Goal: Complete application form

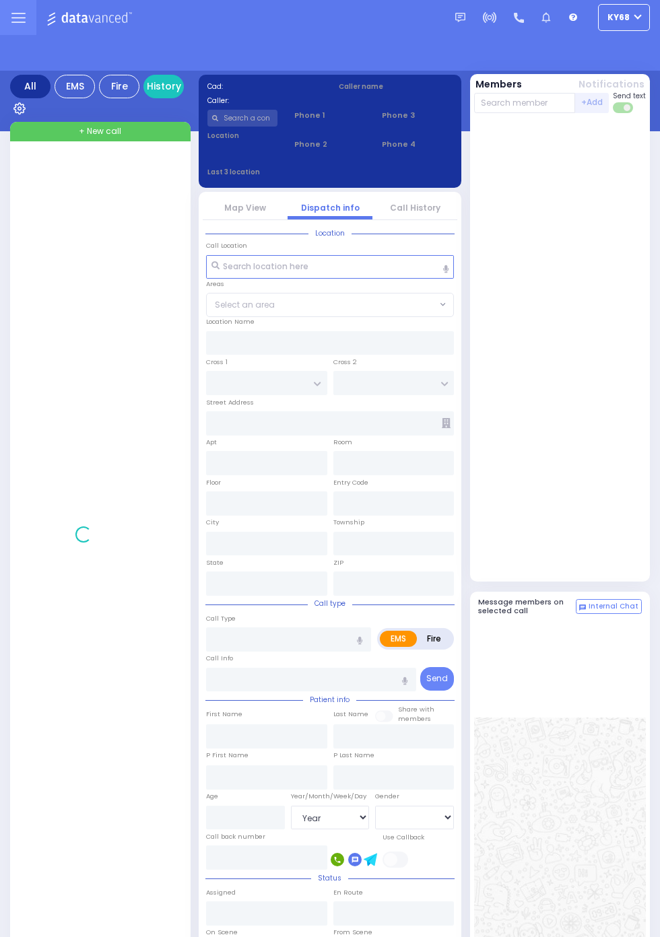
select select "Year"
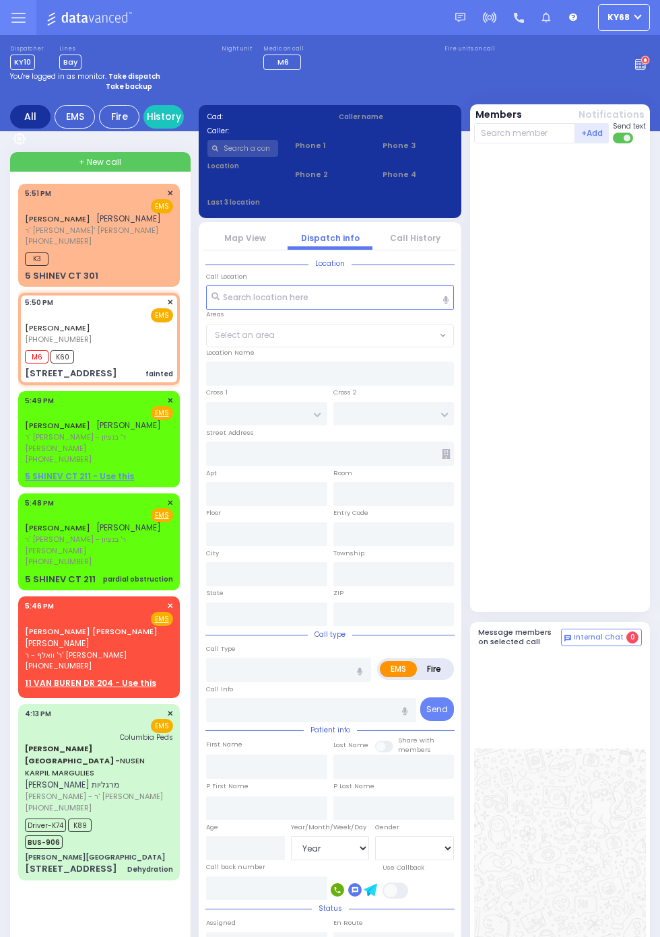
select select
type input "fainted"
radio input "true"
select select
type input "17:50"
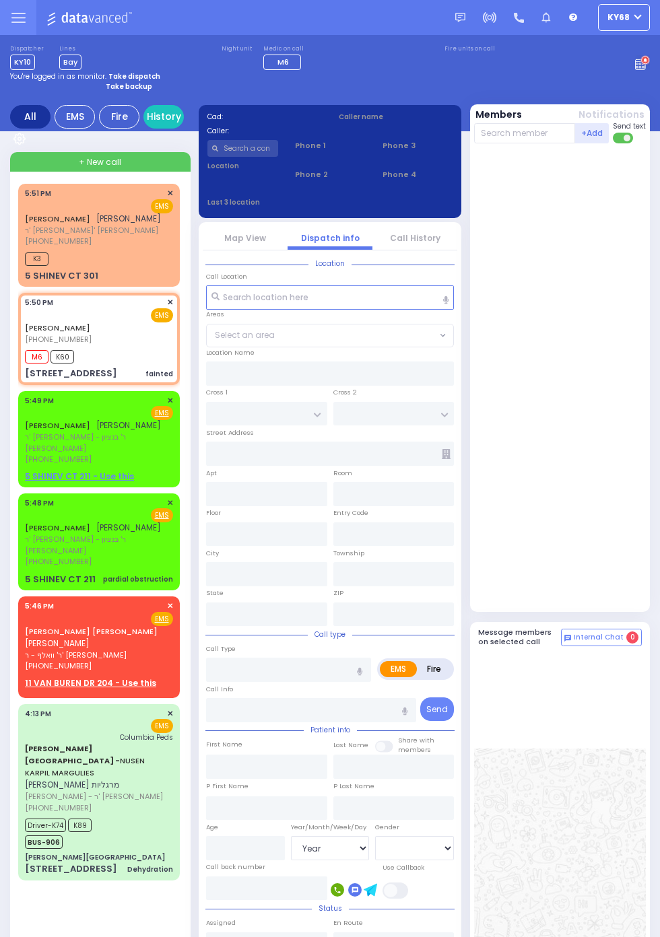
type input "17:52"
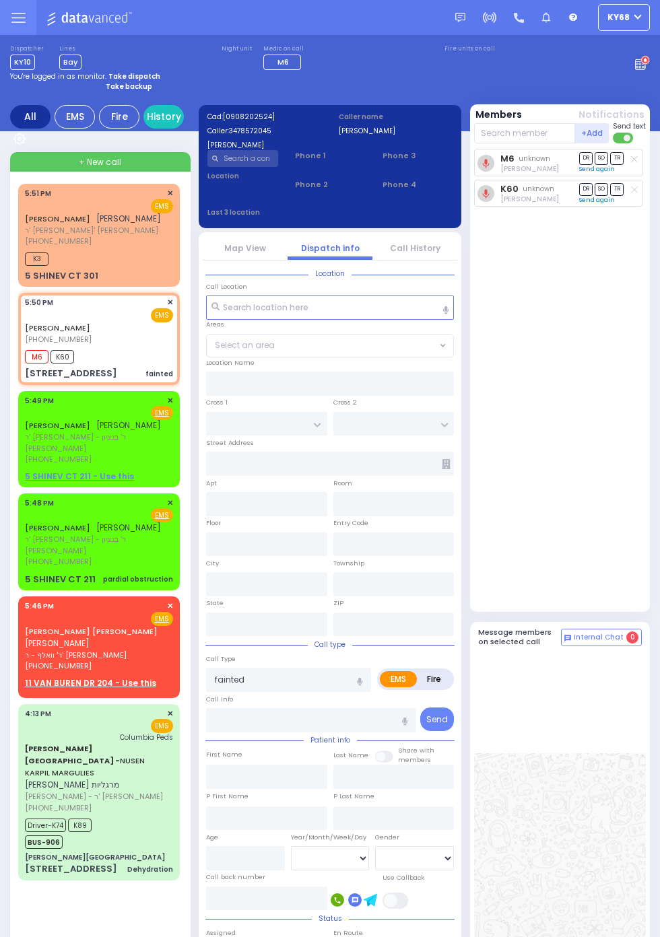
type input "CHEVRON RD"
type input "[GEOGRAPHIC_DATA]"
type input "[STREET_ADDRESS]"
type input "202"
type input "Monroe"
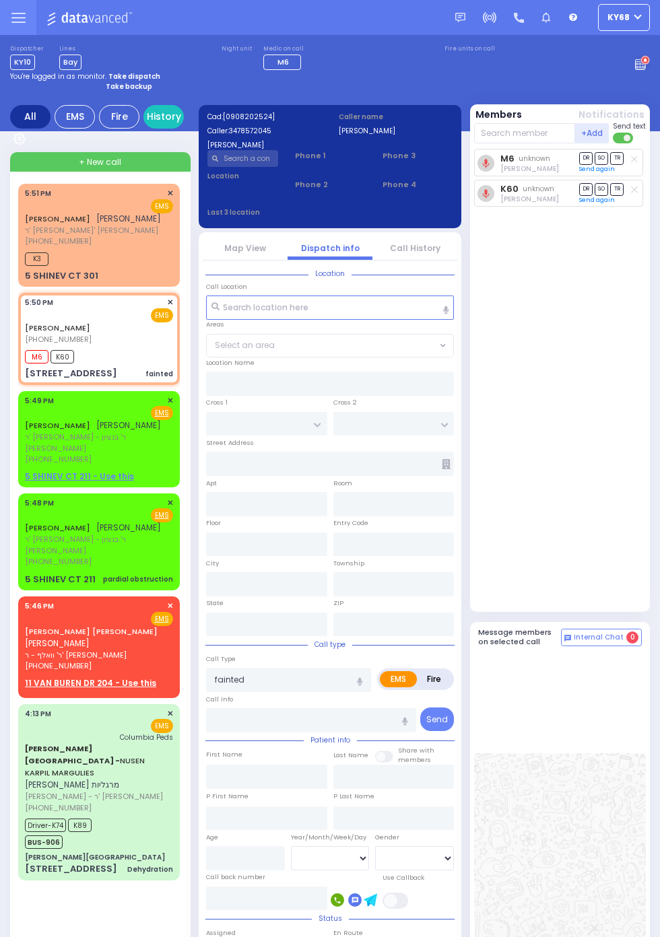
type input "[US_STATE]"
type input "10950"
select select "SECTION 5"
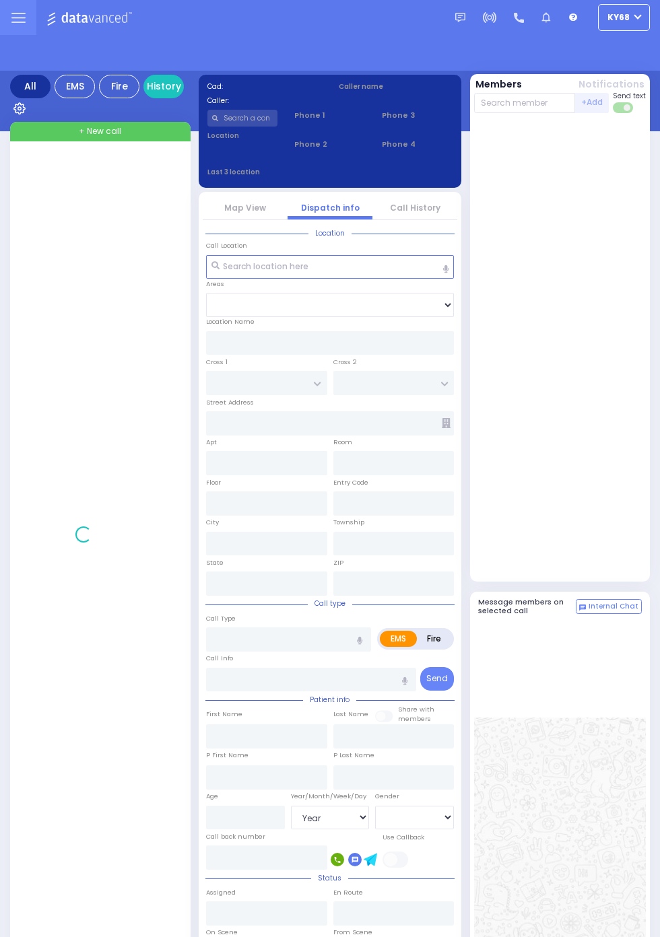
select select "Year"
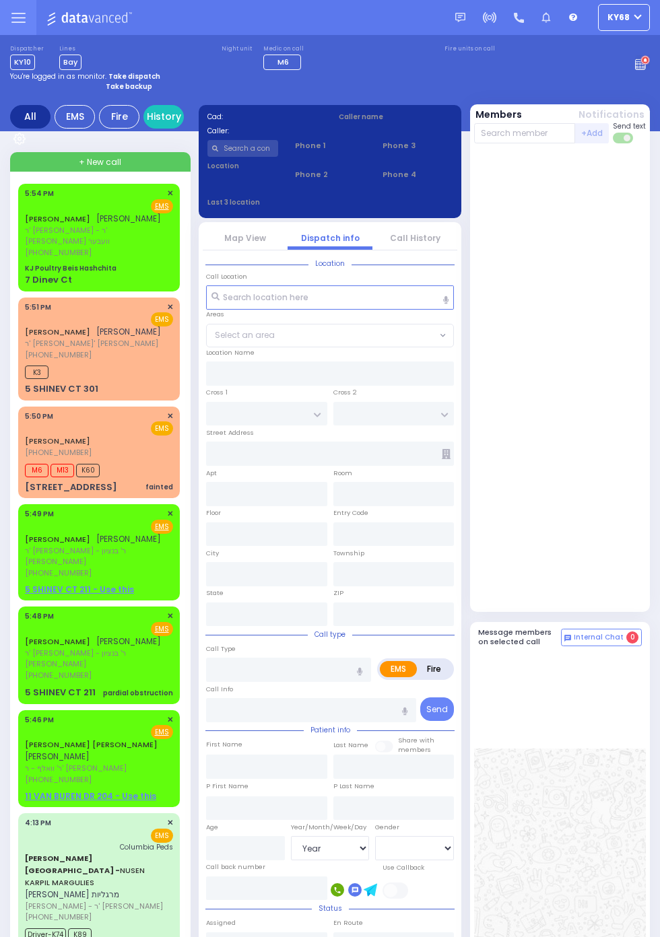
click at [25, 229] on span "ר' [PERSON_NAME] - ר' [PERSON_NAME] וועבער" at bounding box center [97, 236] width 144 height 22
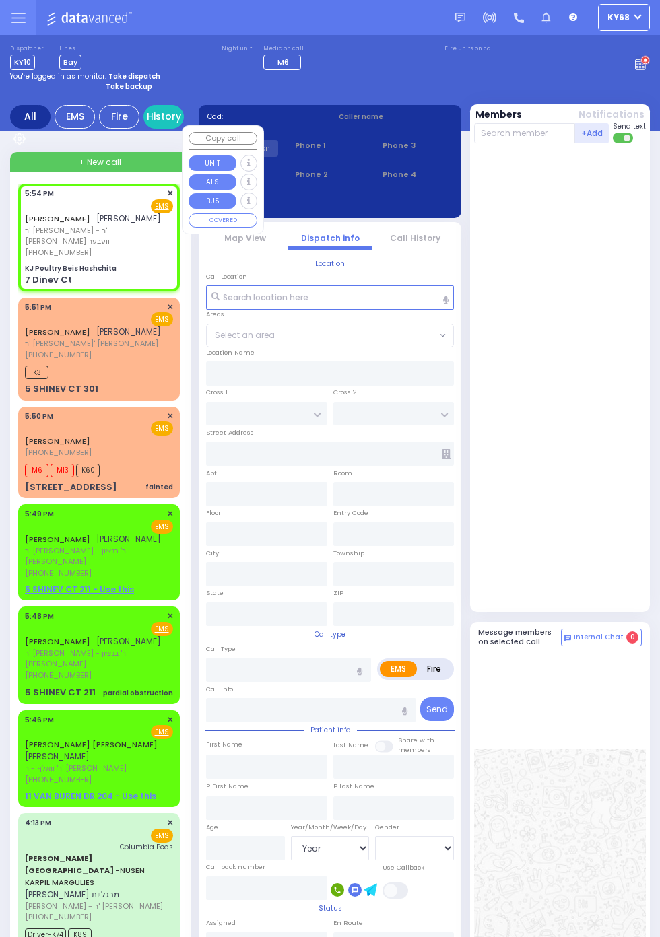
select select
radio input "true"
type input "YITZCHOK"
type input "FREUND"
select select
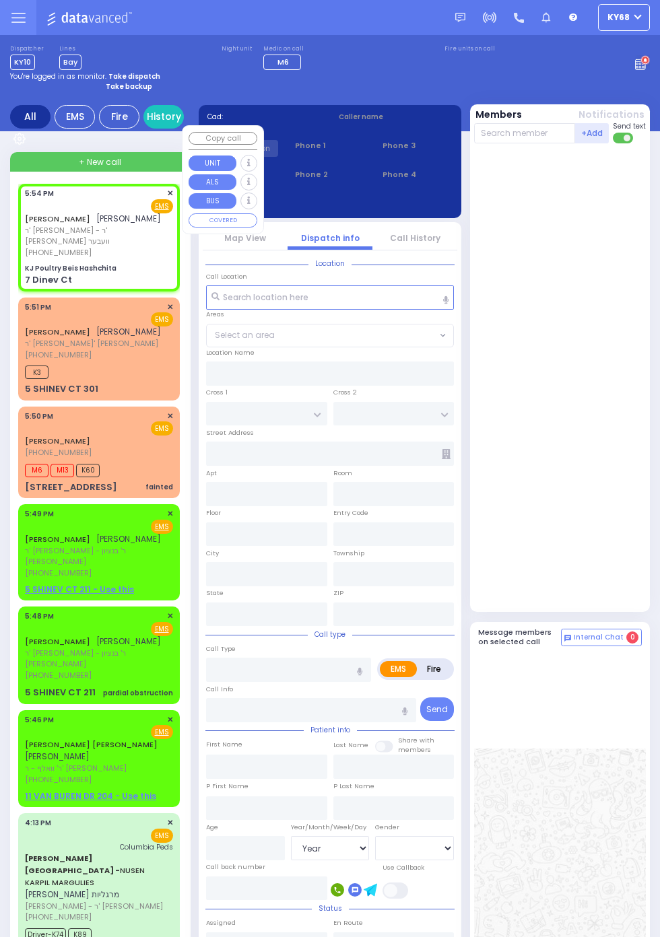
type input "17:54"
type input "KJ Poultry Beis Hashchita"
type input "DINEV RD"
type input "7 Dinev Ct"
type input "Monroe"
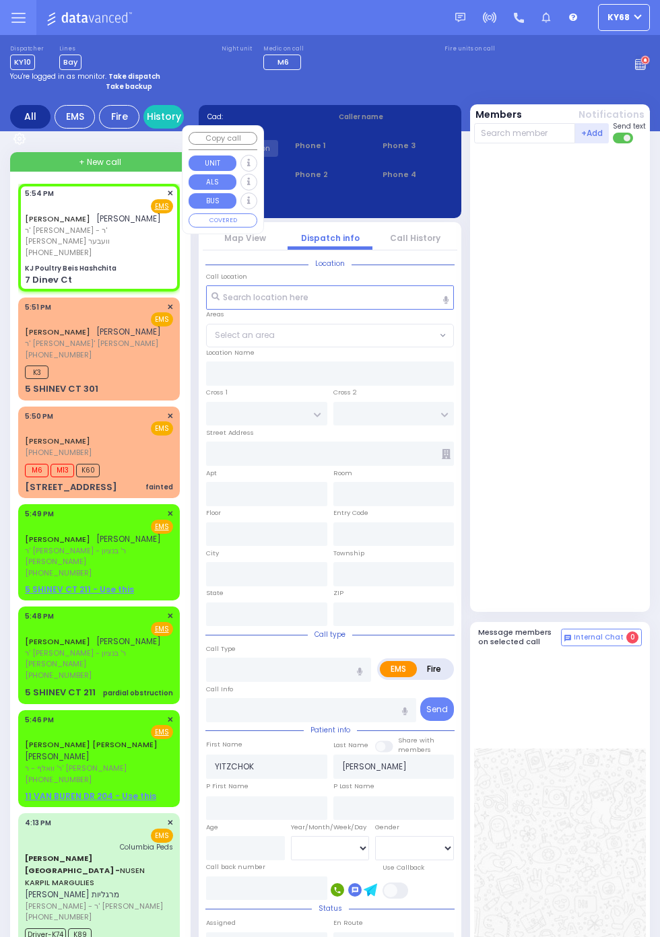
type input "[US_STATE]"
type input "10950"
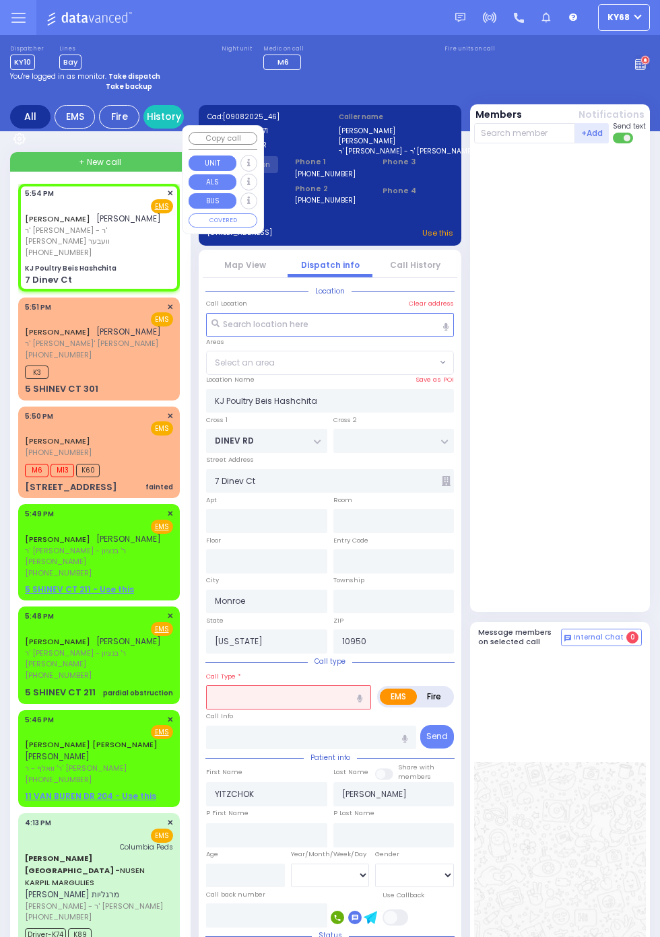
select select "BEIRECH MOSHE"
click at [603, 397] on div at bounding box center [561, 377] width 175 height 457
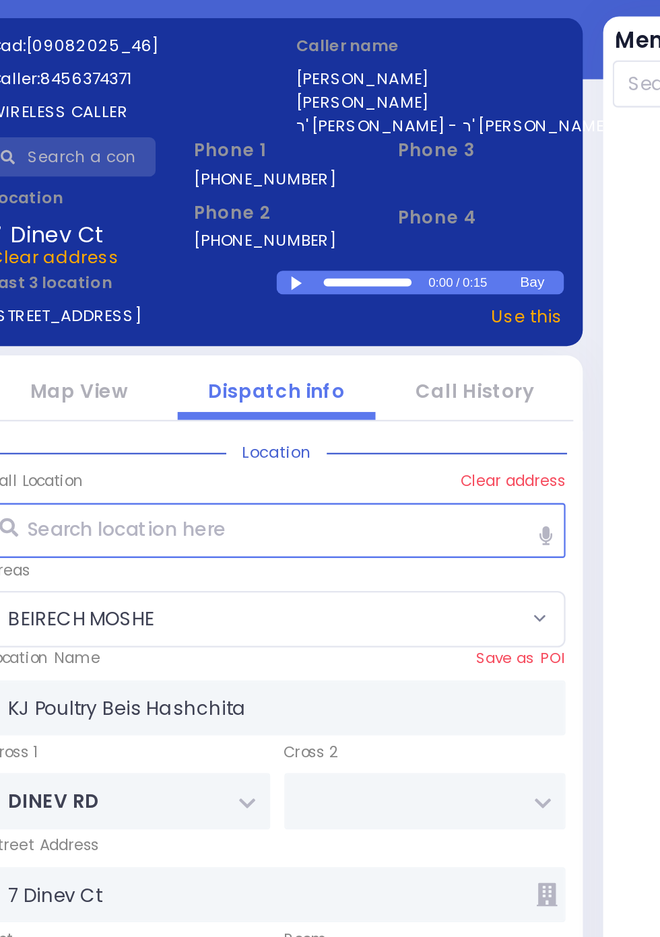
click at [341, 217] on div at bounding box center [340, 219] width 7 height 6
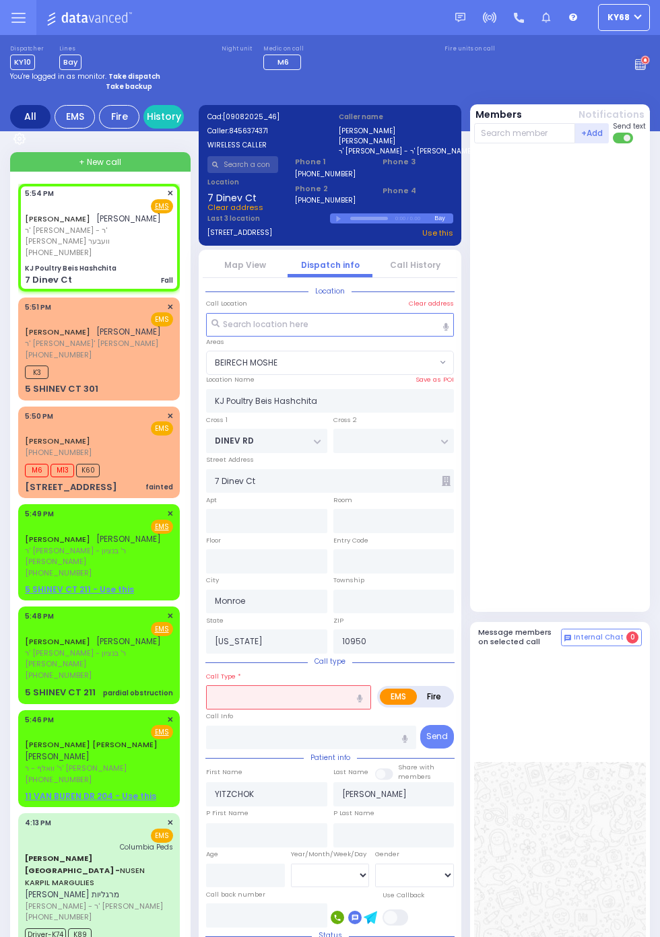
select select
type input "Fall"
radio input "true"
select select
select select "BEIRECH MOSHE"
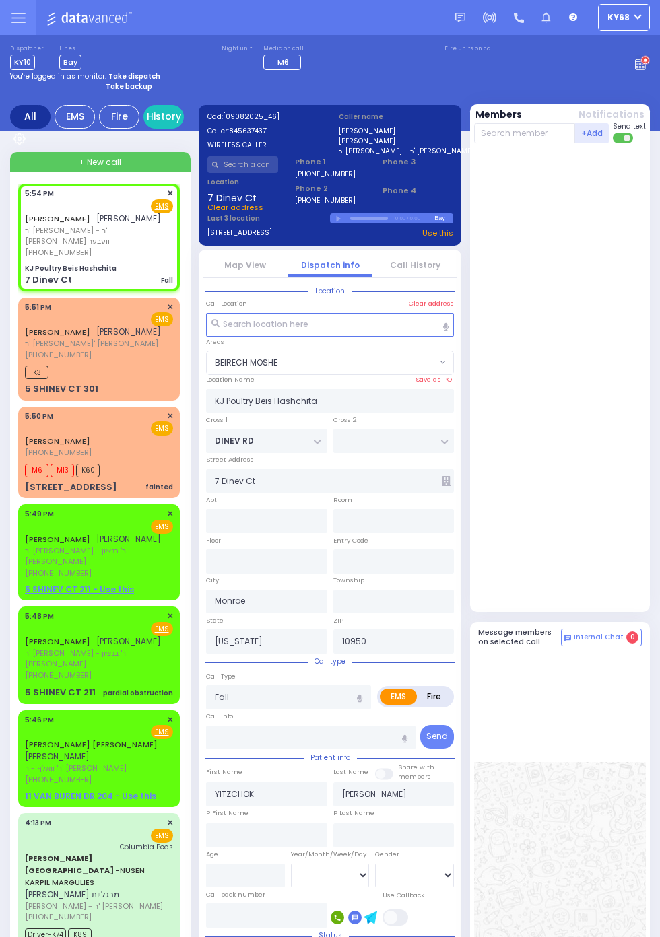
select select
radio input "true"
select select
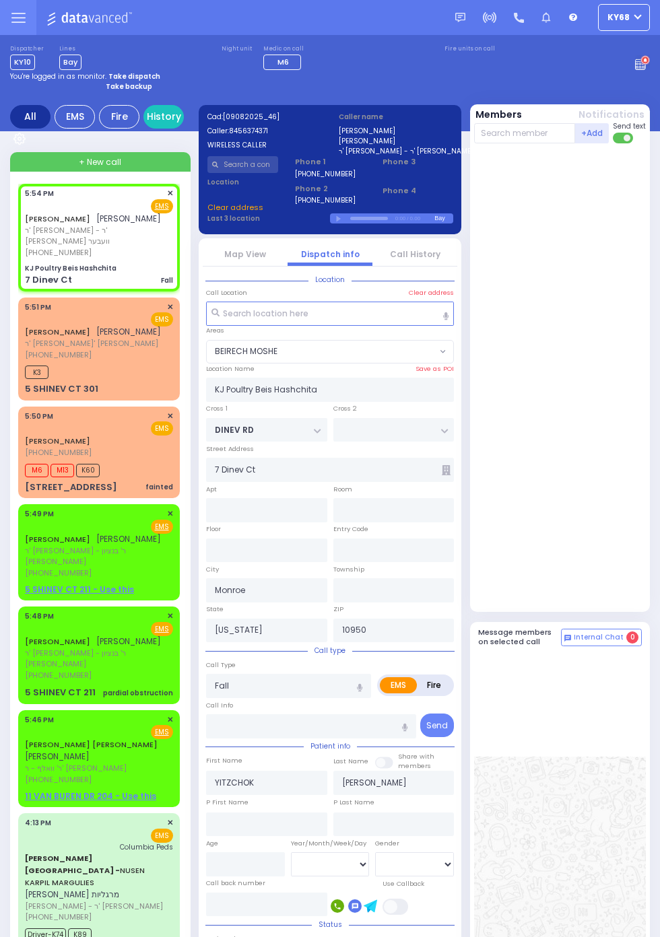
select select "BEIRECH MOSHE"
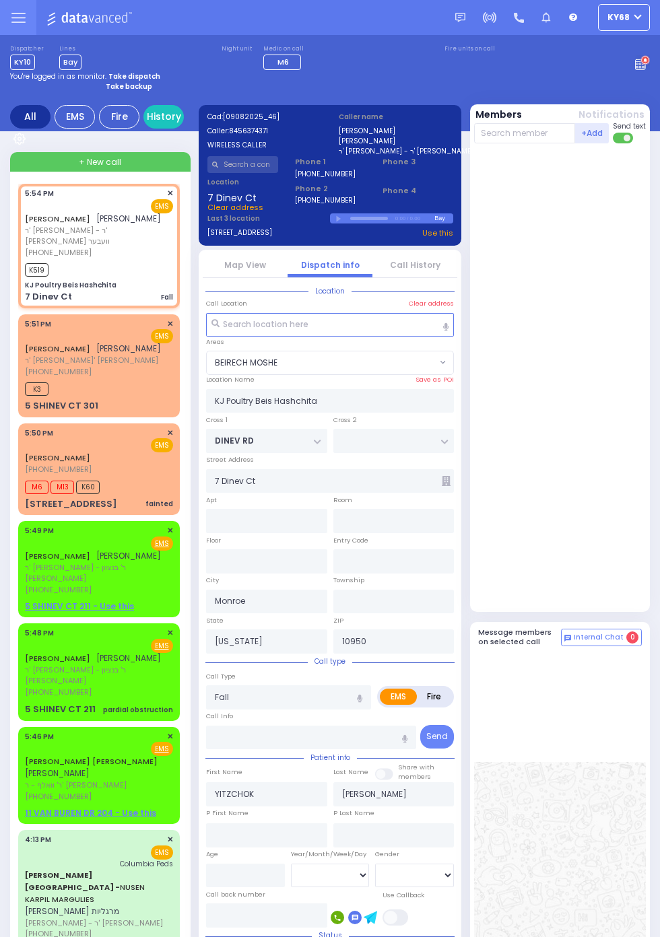
select select
radio input "true"
select select
type input "17:56"
select select "BEIRECH MOSHE"
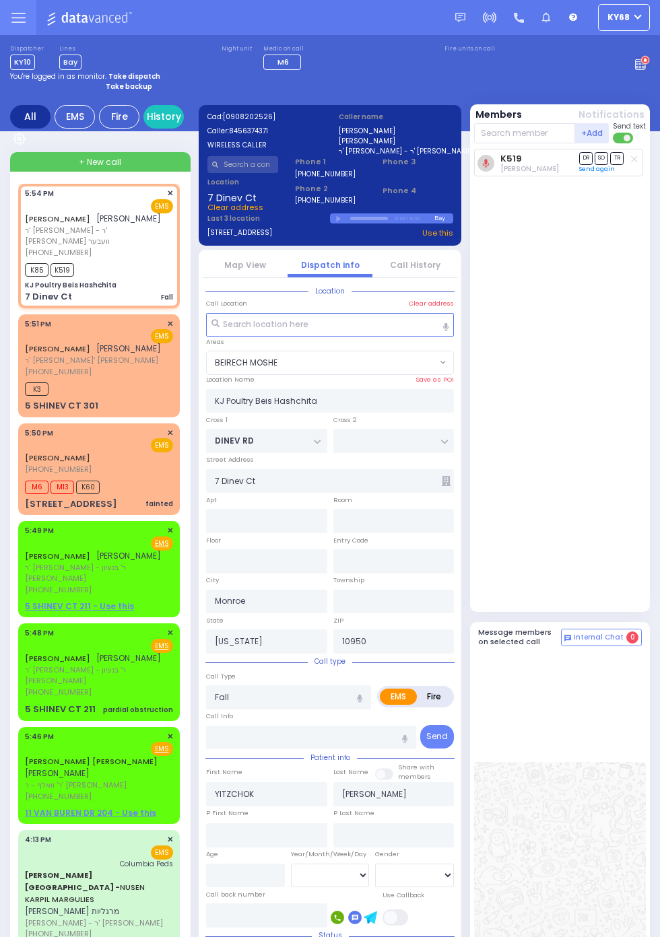
select select
radio input "true"
select select
select select "BEIRECH MOSHE"
click at [650, 65] on circle at bounding box center [644, 60] width 9 height 9
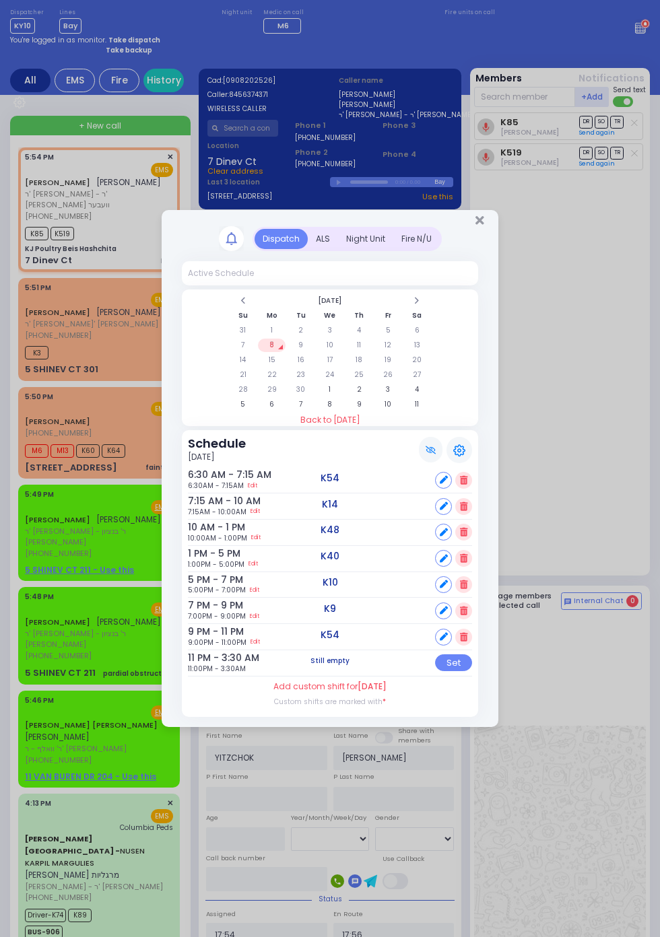
scroll to position [41, 0]
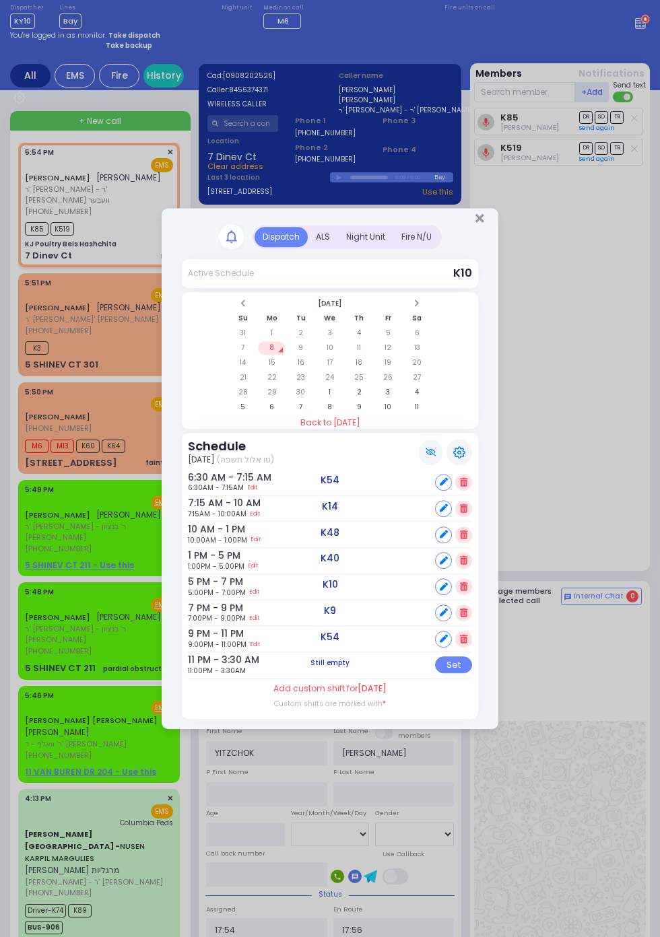
click at [321, 240] on div "ALS" at bounding box center [323, 237] width 30 height 20
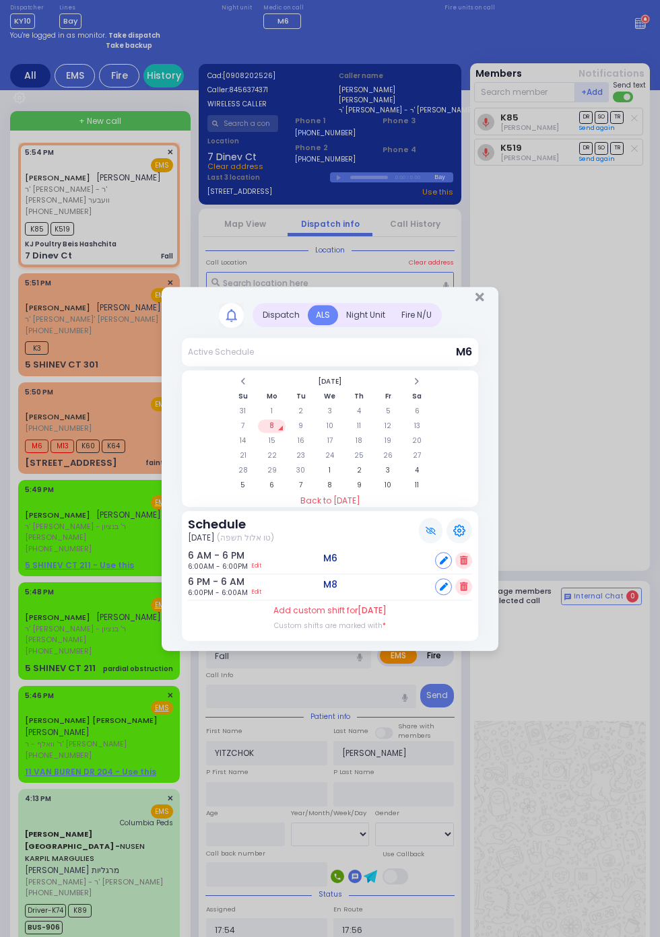
scroll to position [0, 0]
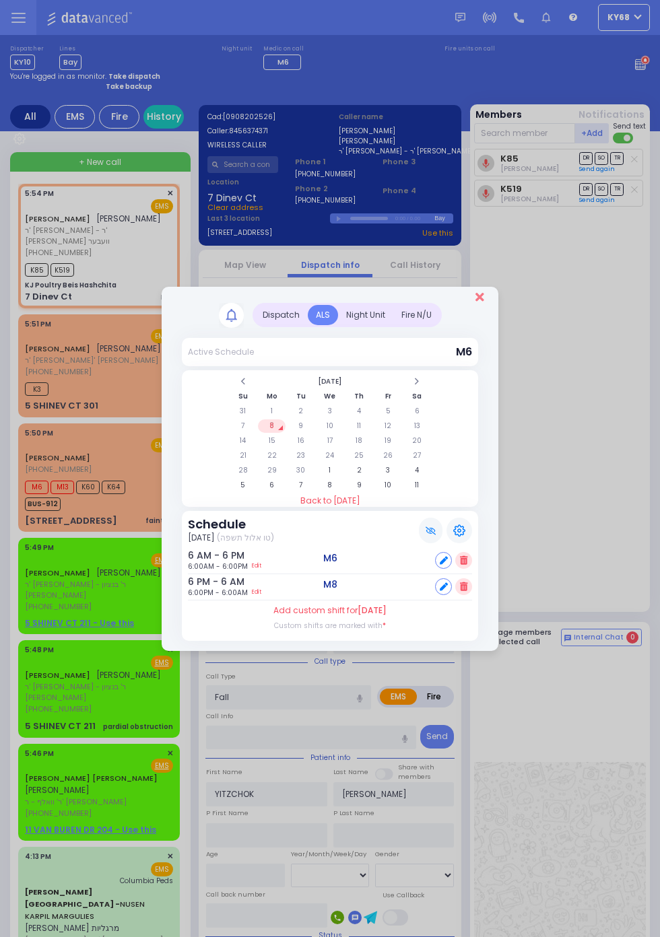
click at [484, 303] on icon "Close" at bounding box center [479, 297] width 9 height 12
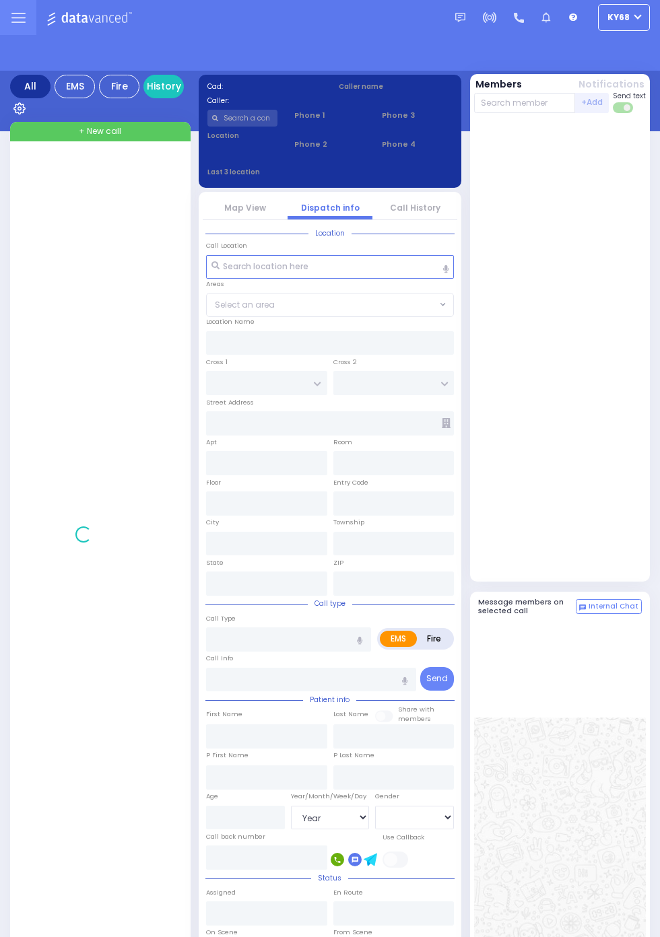
select select "Year"
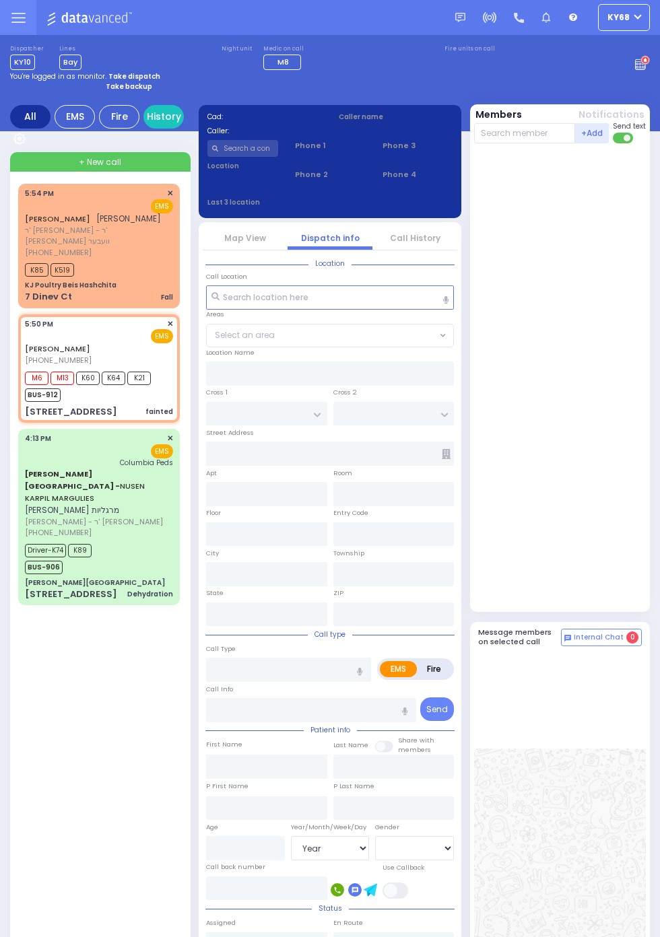
select select
type input "fainted"
radio input "true"
select select
type input "17:50"
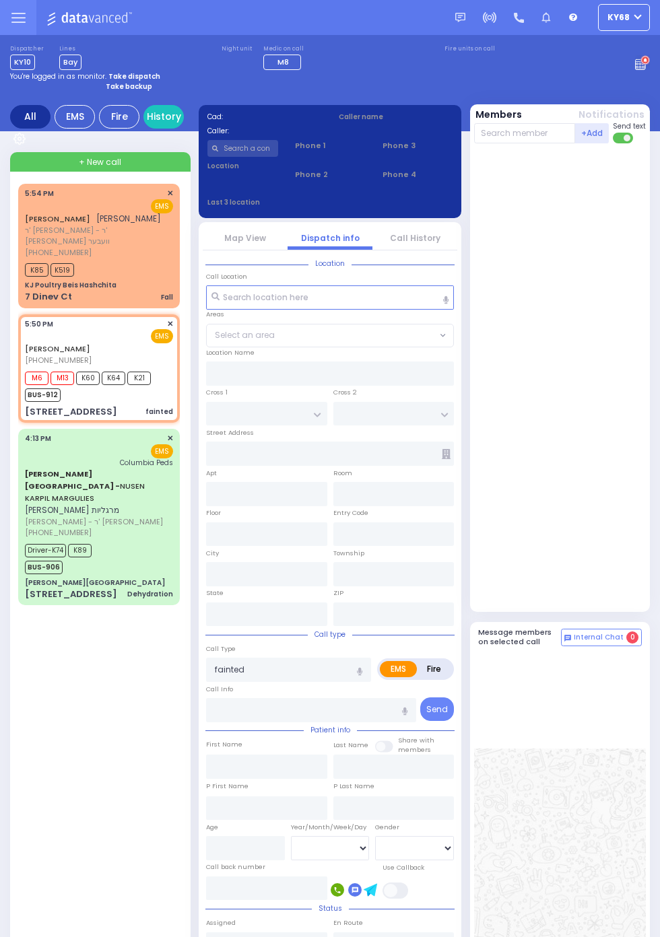
type input "17:52"
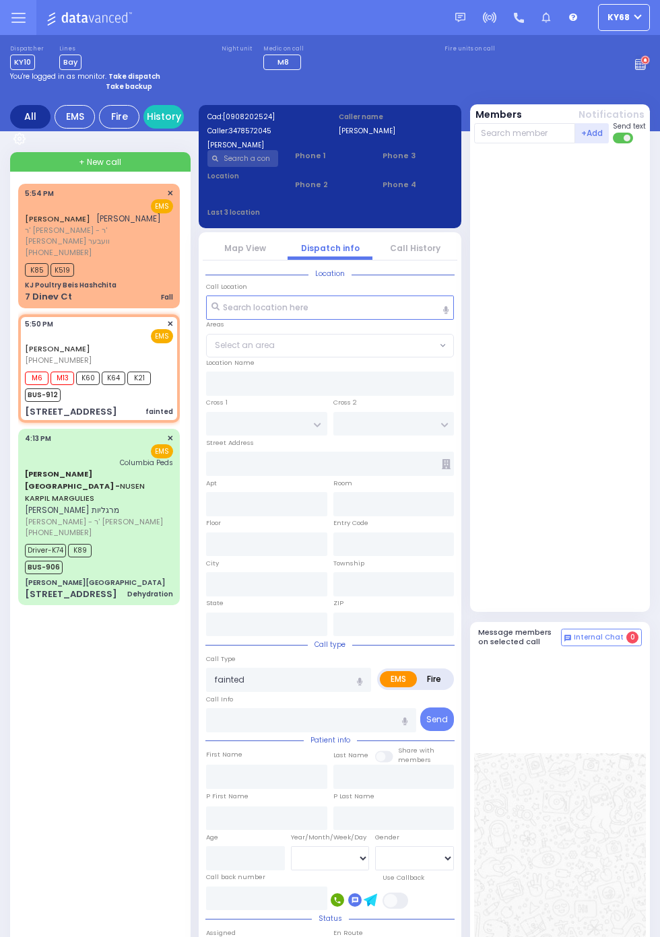
type input "CHEVRON RD"
type input "SEVEN SPRINGS MOUNTAIN RD"
type input "15 Rovna Court"
type input "202"
type input "Monroe"
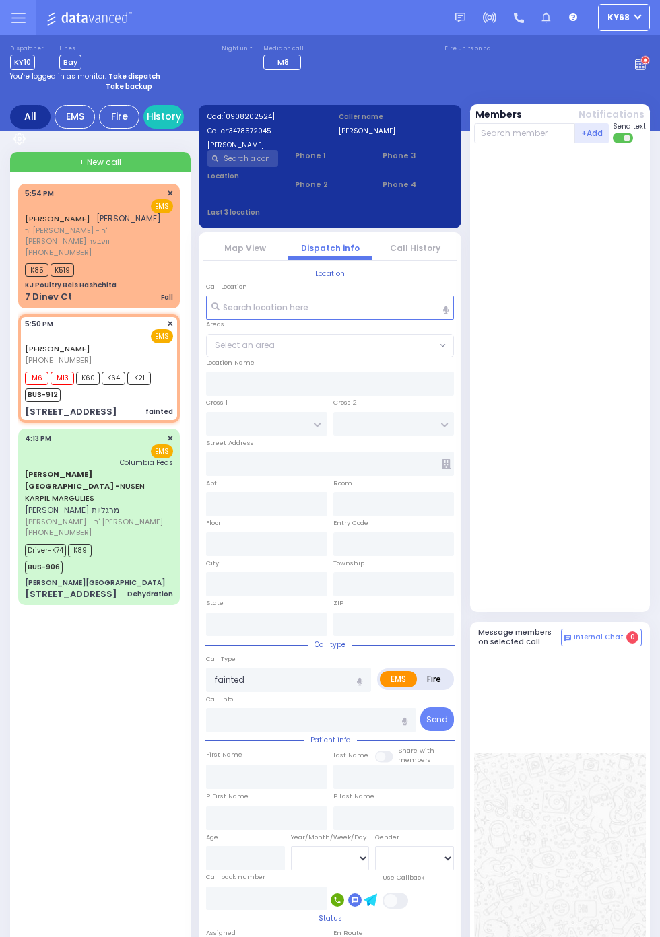
type input "New York"
type input "10950"
select select "SECTION 5"
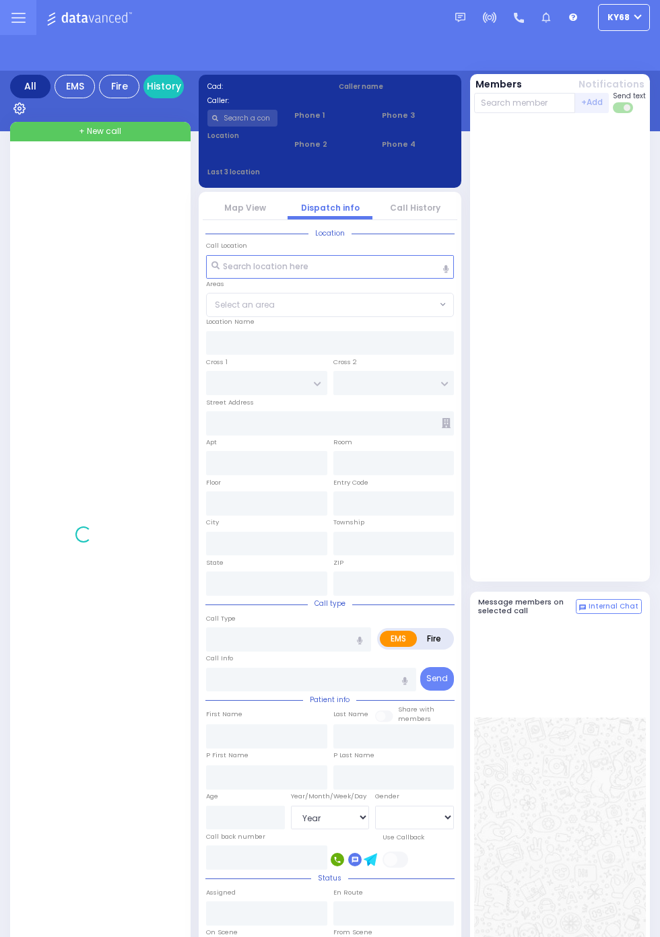
select select "Year"
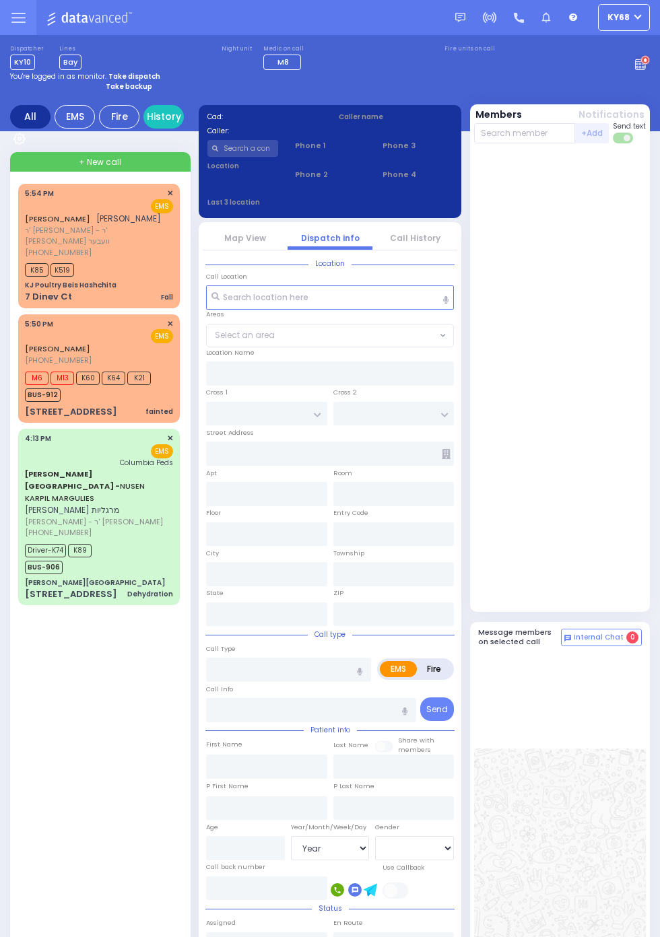
click at [24, 802] on div "YITZCHOK FREUND יצחק פריינד ר' יעקב ישראל - ר' אליעזר וועבער (845) 637-4371 5:5…" at bounding box center [101, 658] width 167 height 949
click at [25, 405] on div "[STREET_ADDRESS]" at bounding box center [71, 411] width 92 height 13
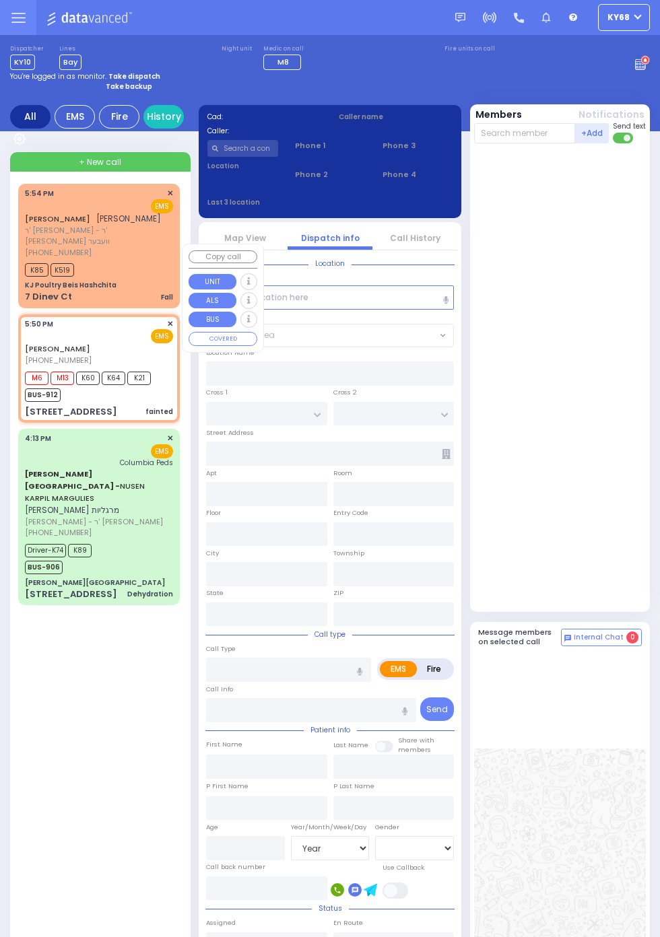
select select
type input "fainted"
radio input "true"
select select
type input "17:50"
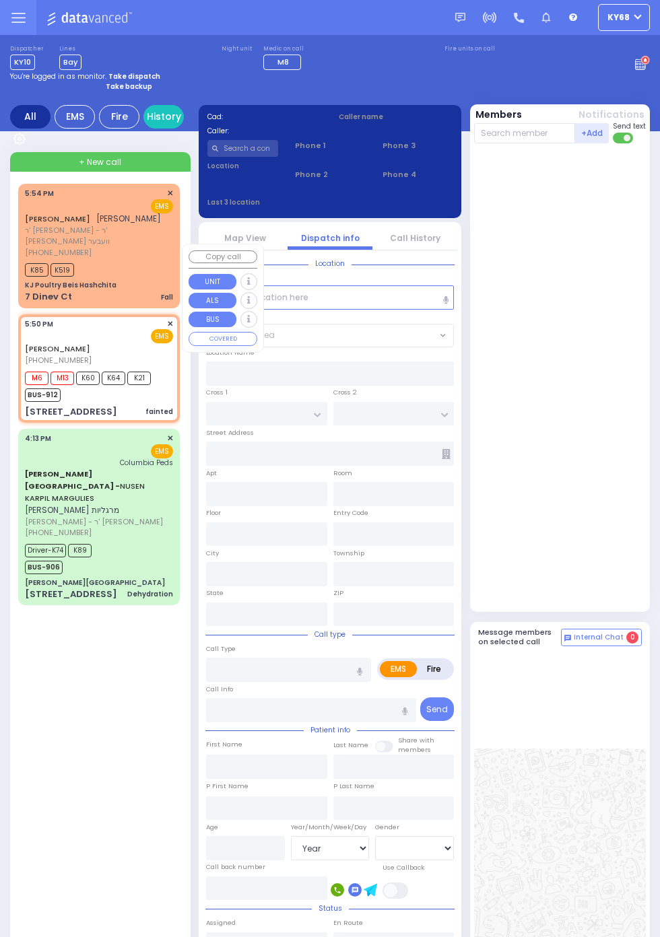
type input "17:52"
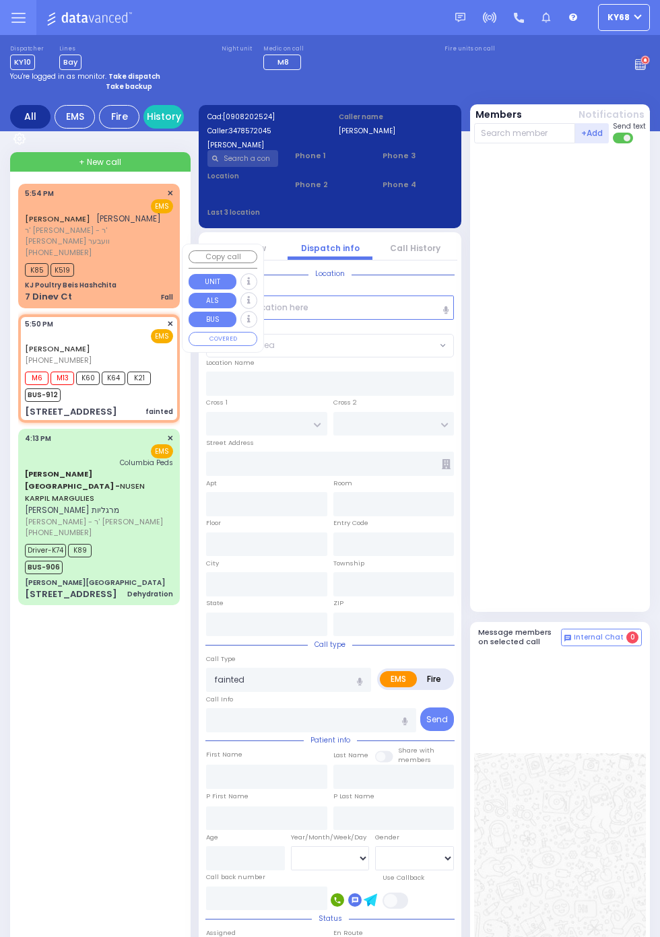
type input "CHEVRON RD"
type input "SEVEN SPRINGS MOUNTAIN RD"
type input "15 Rovna Court"
type input "202"
type input "Monroe"
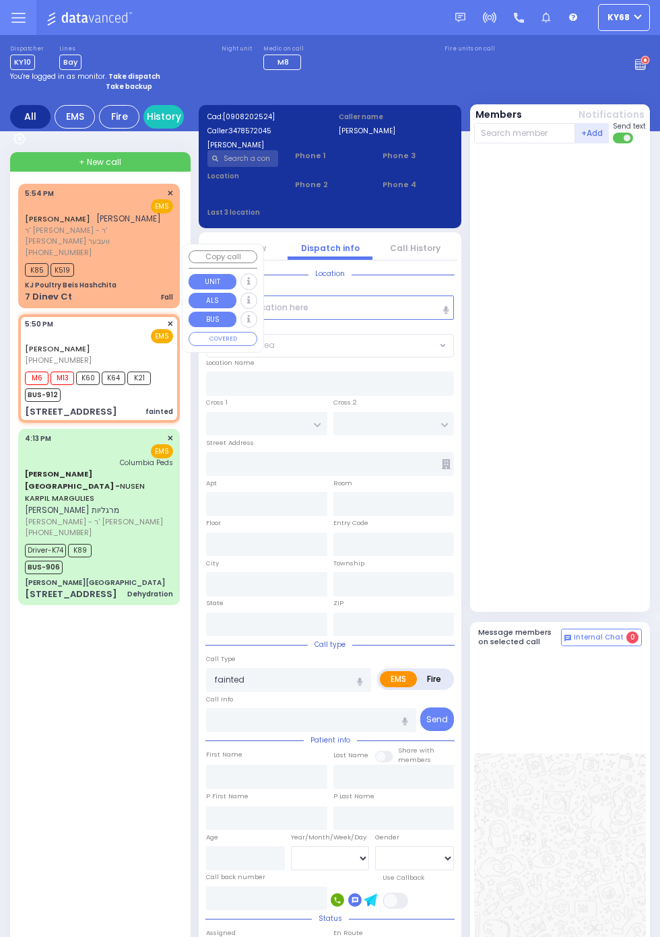
type input "New York"
type input "10950"
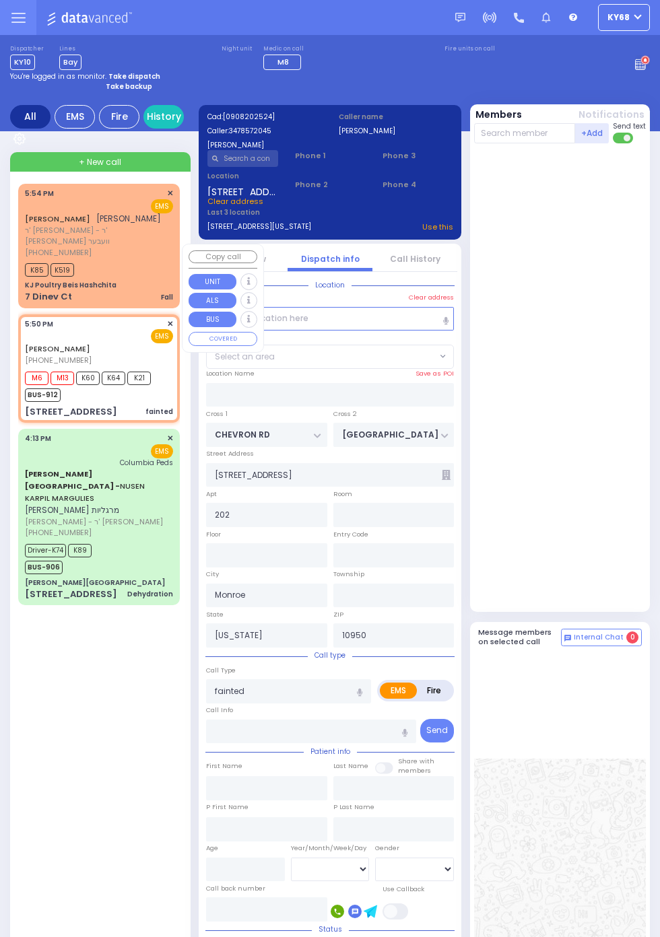
click at [613, 519] on div at bounding box center [560, 380] width 172 height 463
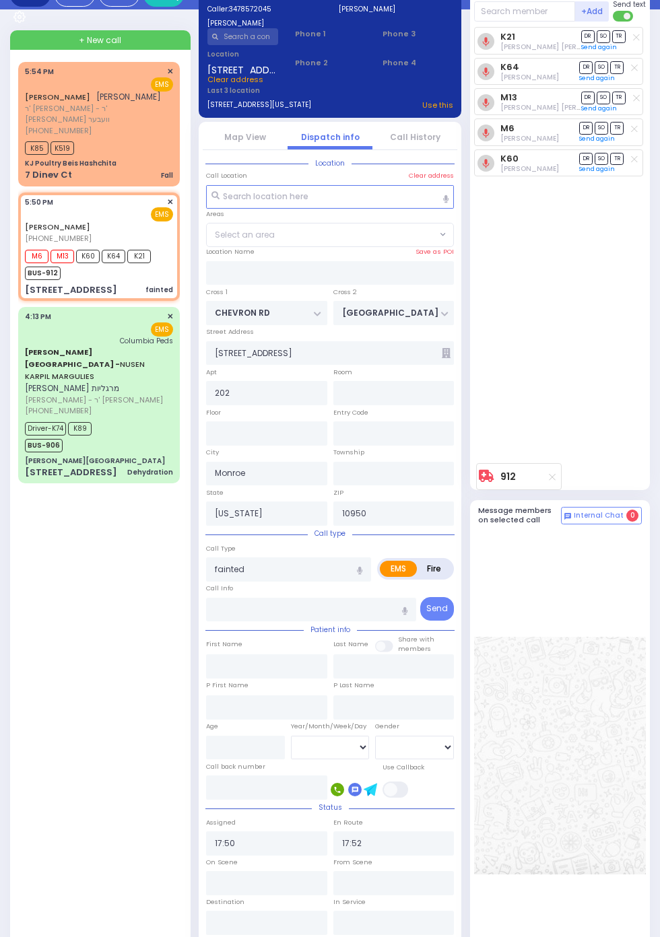
select select "SECTION 5"
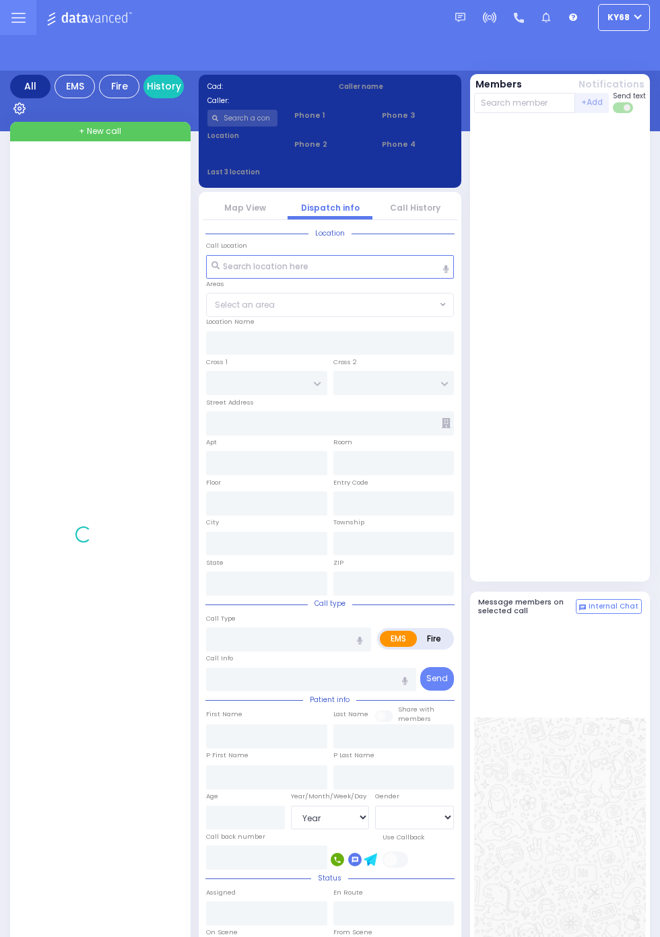
select select "Year"
